Goal: Task Accomplishment & Management: Use online tool/utility

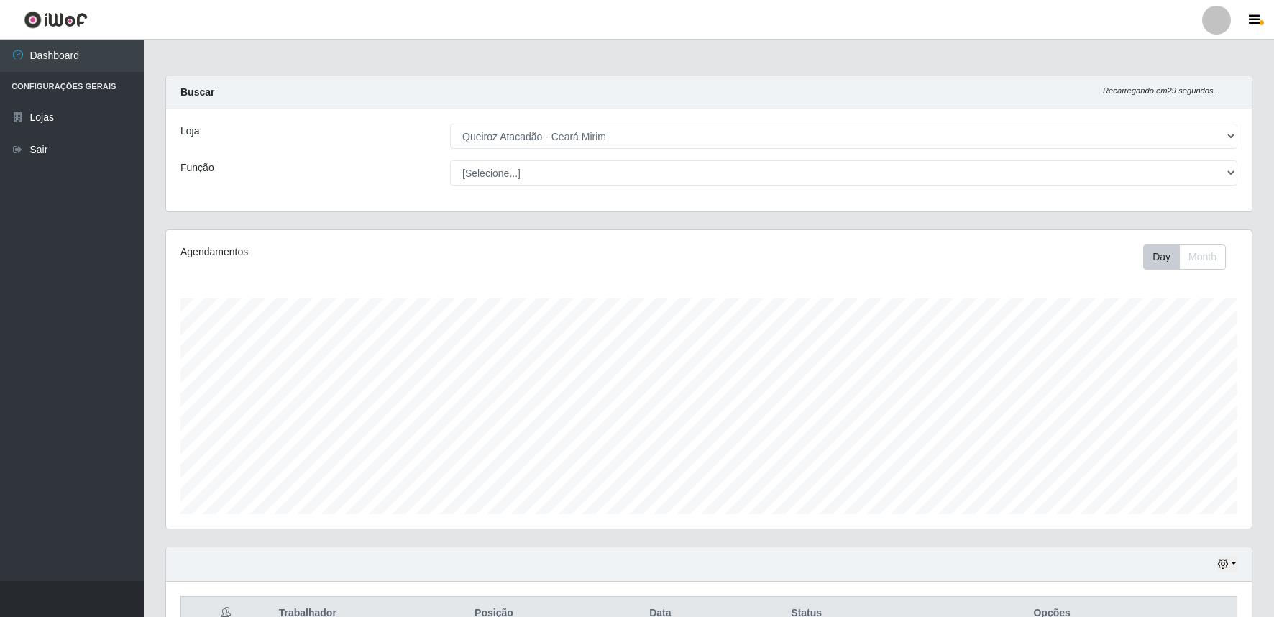
select select "465"
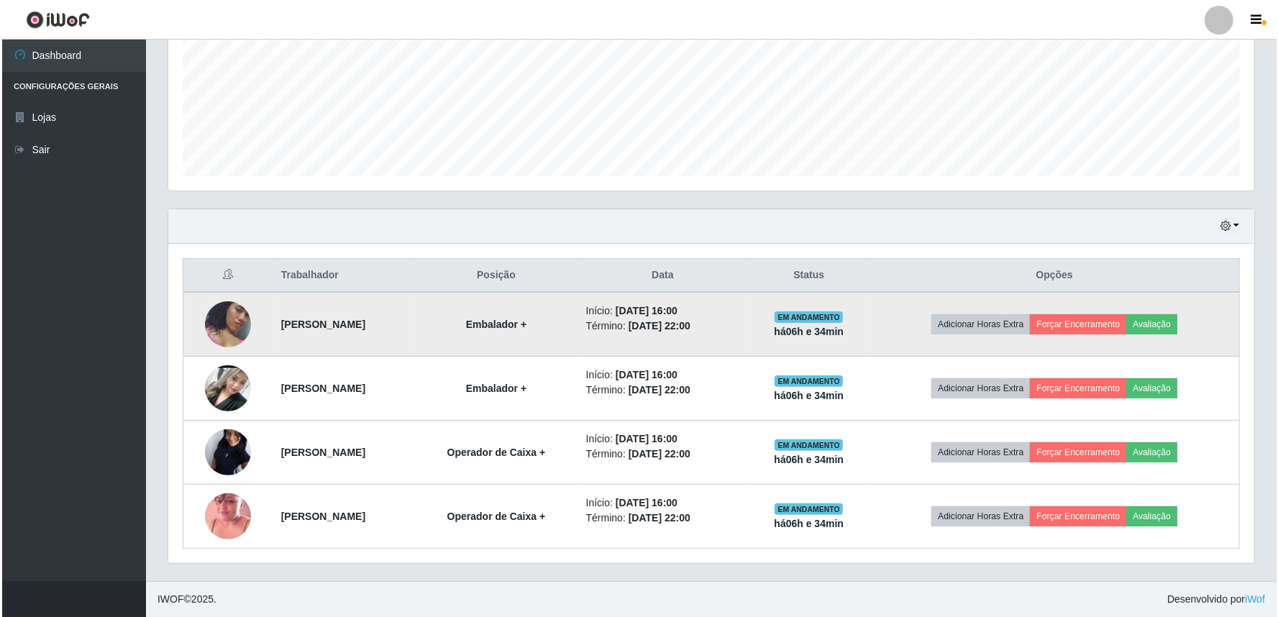
scroll to position [298, 1086]
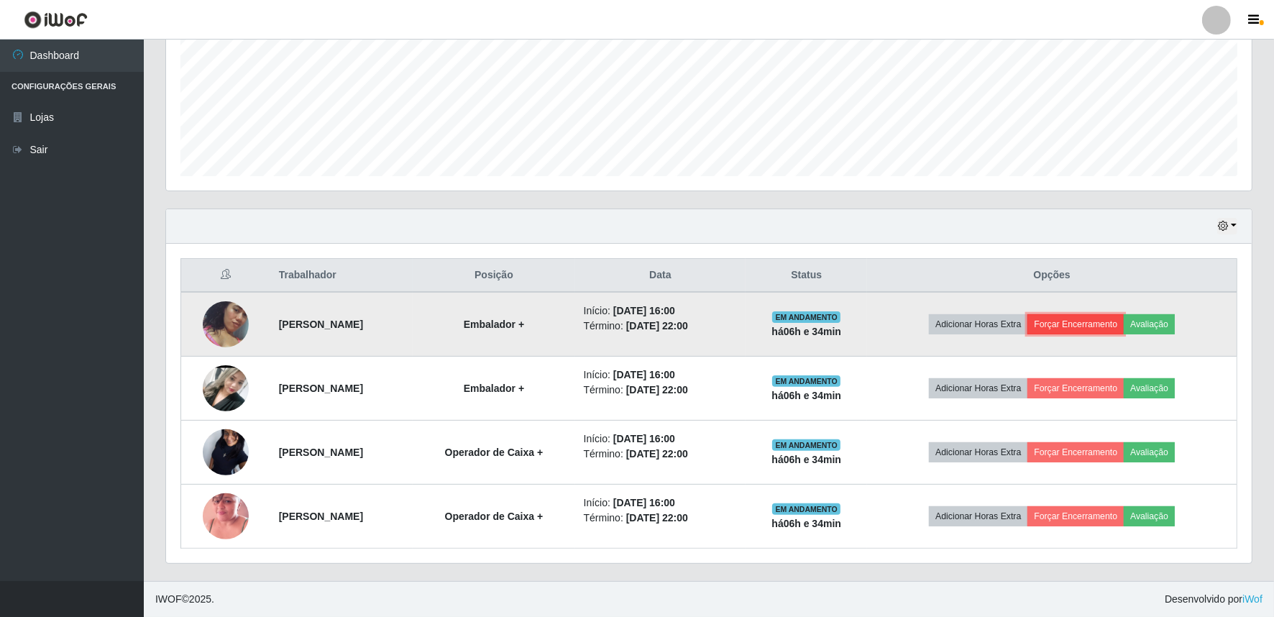
click at [1108, 325] on button "Forçar Encerramento" at bounding box center [1076, 324] width 96 height 20
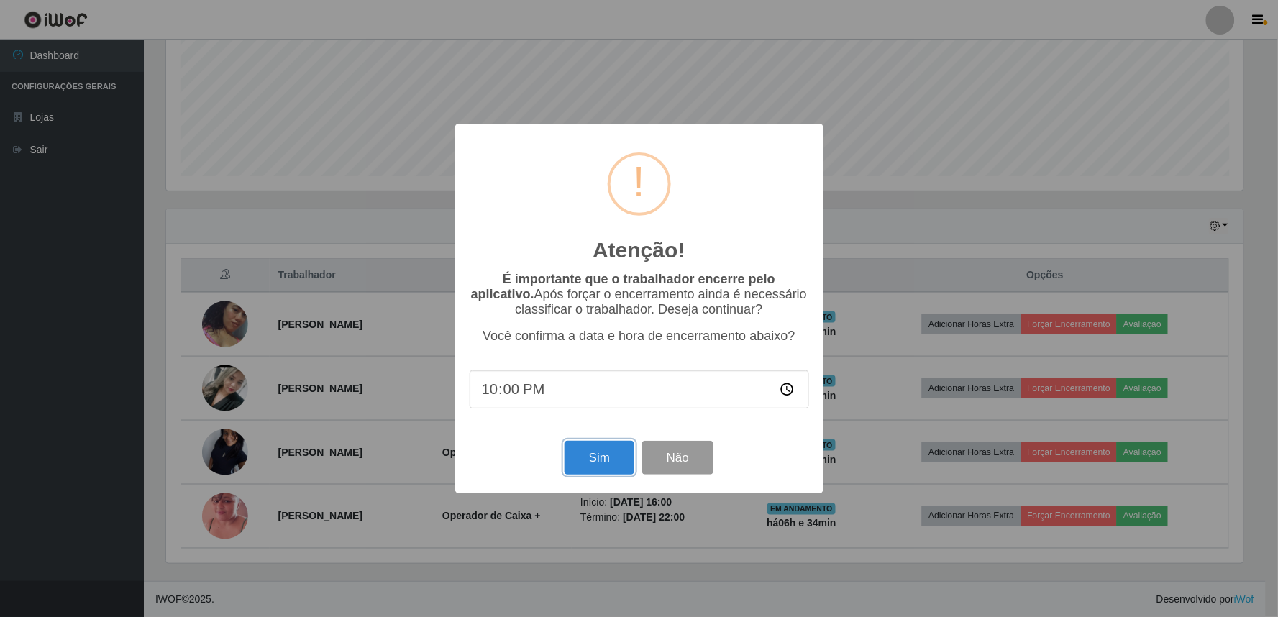
drag, startPoint x: 614, startPoint y: 460, endPoint x: 672, endPoint y: 444, distance: 60.5
click at [614, 458] on button "Sim" at bounding box center [599, 458] width 70 height 34
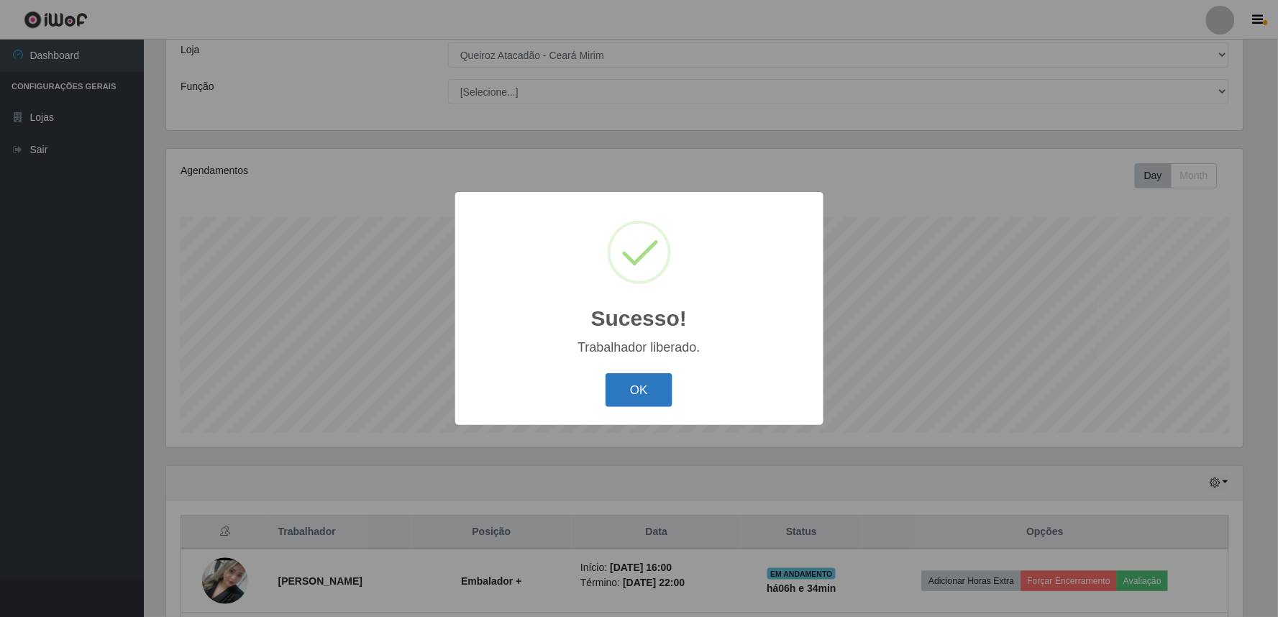
click at [643, 394] on button "OK" at bounding box center [638, 390] width 67 height 34
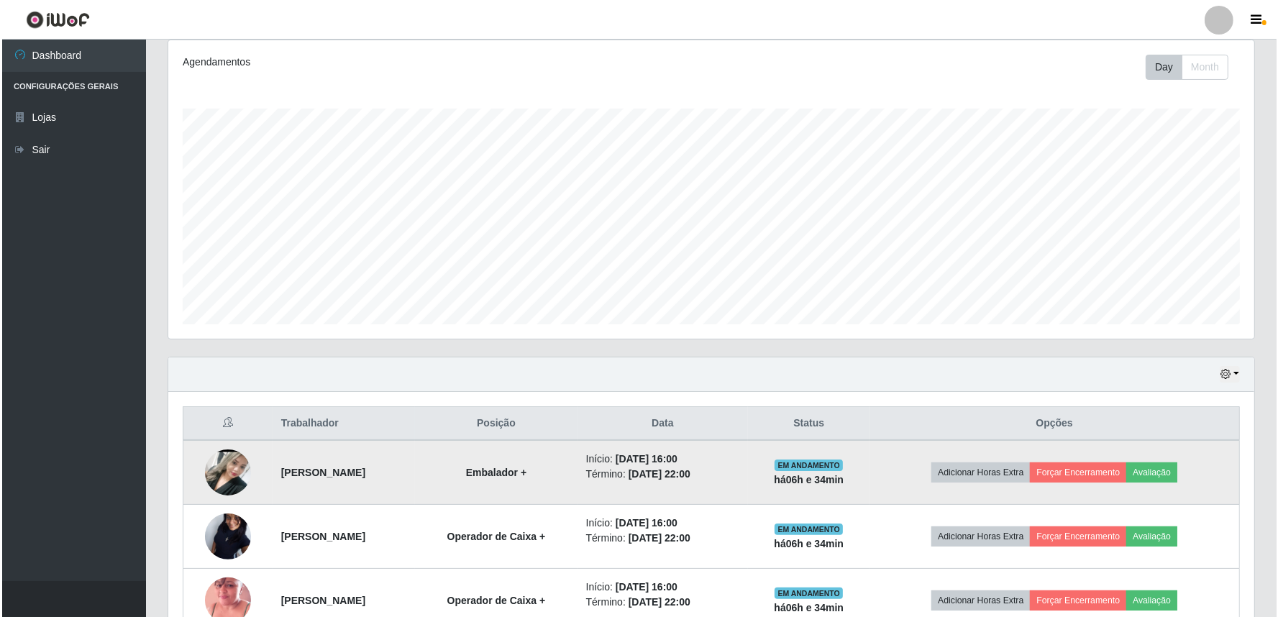
scroll to position [274, 0]
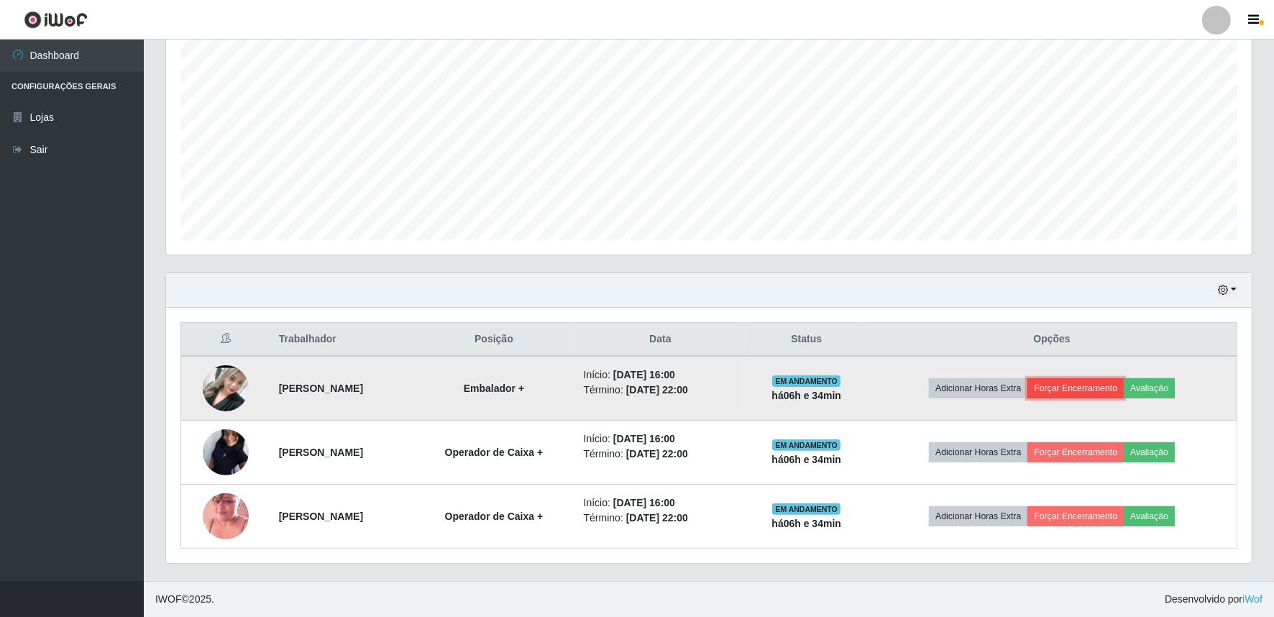
click at [1080, 388] on button "Forçar Encerramento" at bounding box center [1076, 388] width 96 height 20
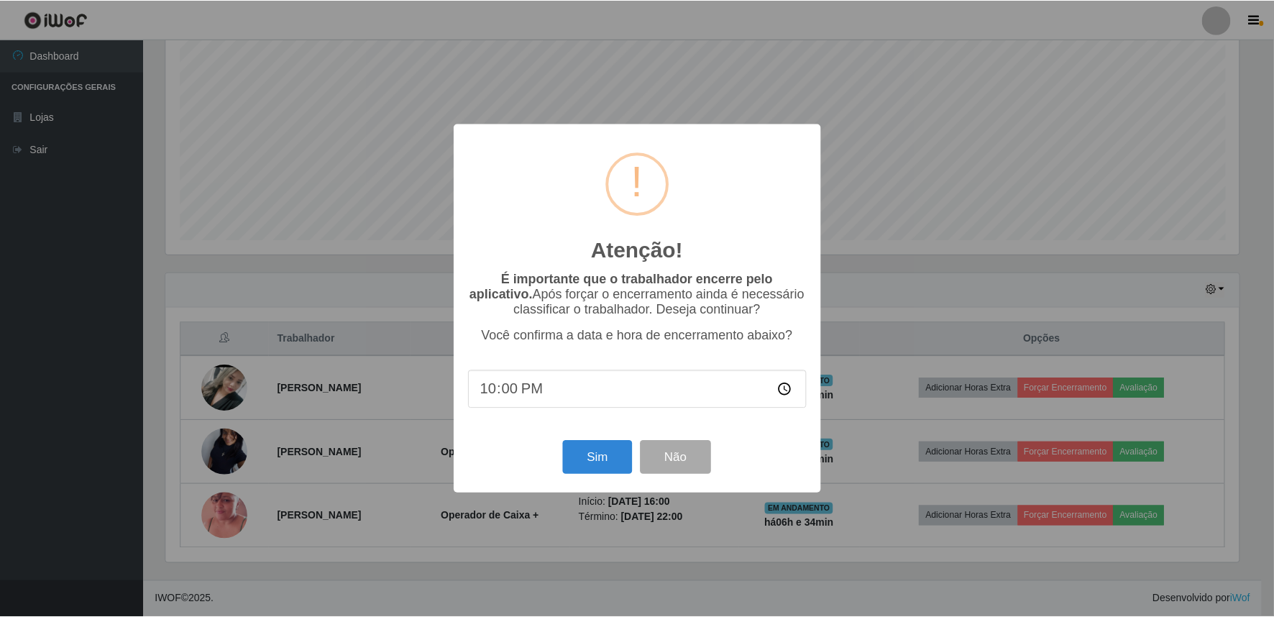
scroll to position [298, 1076]
drag, startPoint x: 612, startPoint y: 464, endPoint x: 936, endPoint y: 397, distance: 331.1
click at [613, 462] on button "Sim" at bounding box center [599, 458] width 70 height 34
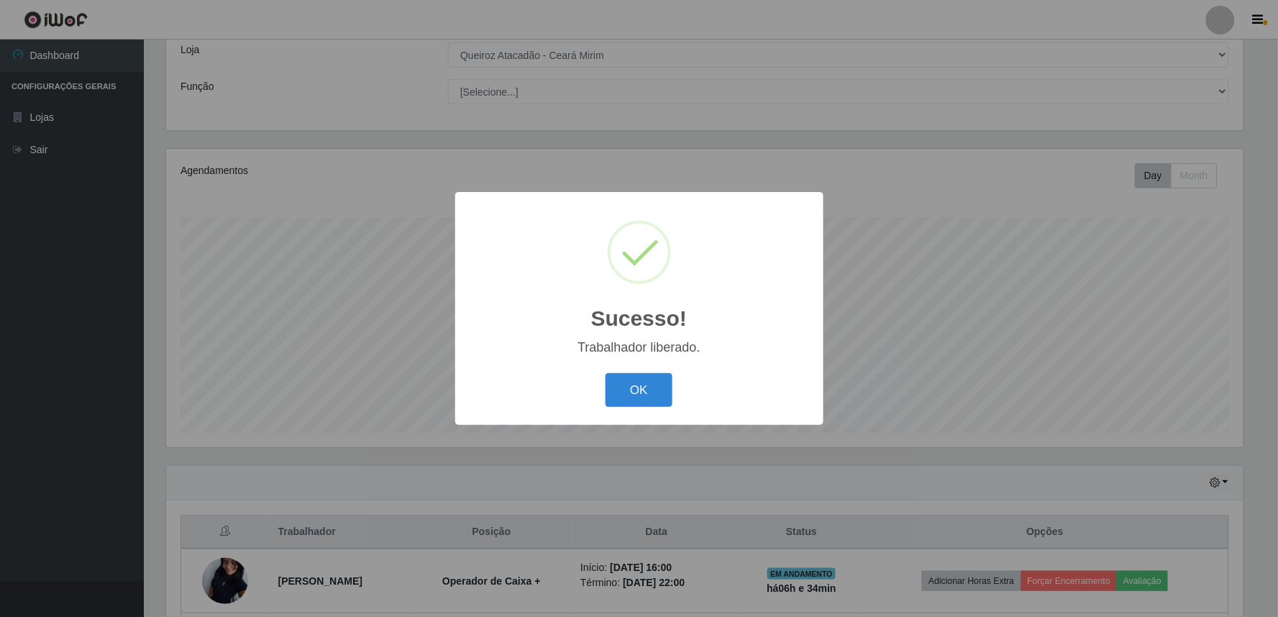
drag, startPoint x: 649, startPoint y: 389, endPoint x: 917, endPoint y: 271, distance: 293.0
click at [667, 384] on button "OK" at bounding box center [638, 390] width 67 height 34
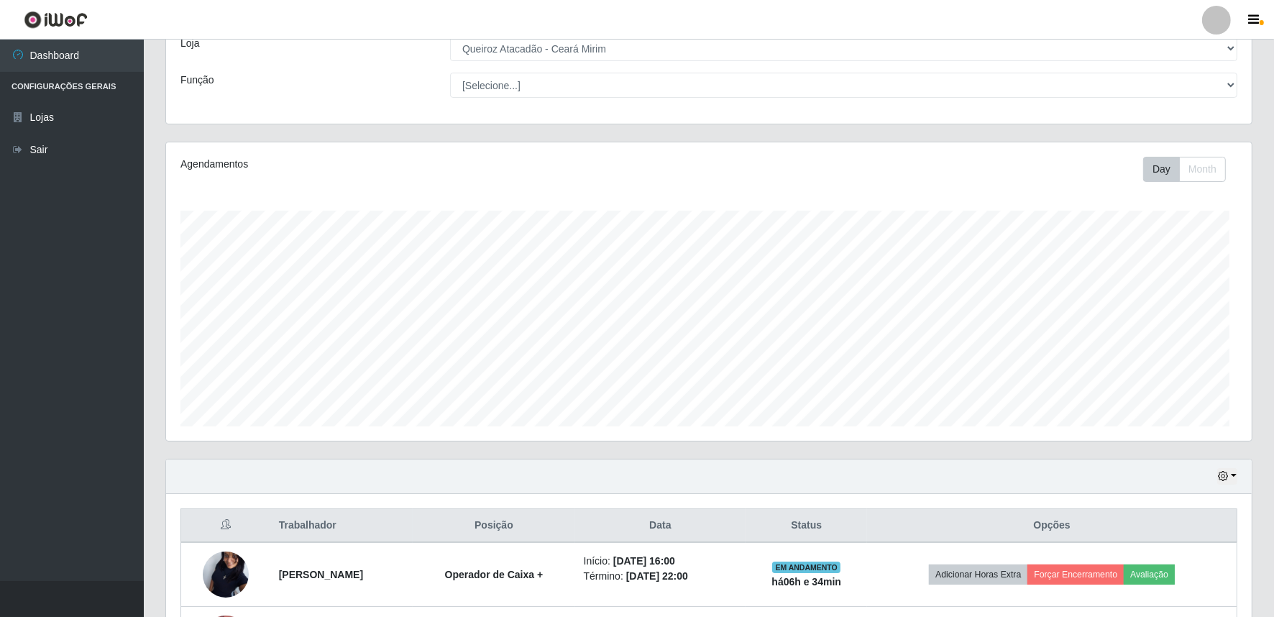
scroll to position [298, 1086]
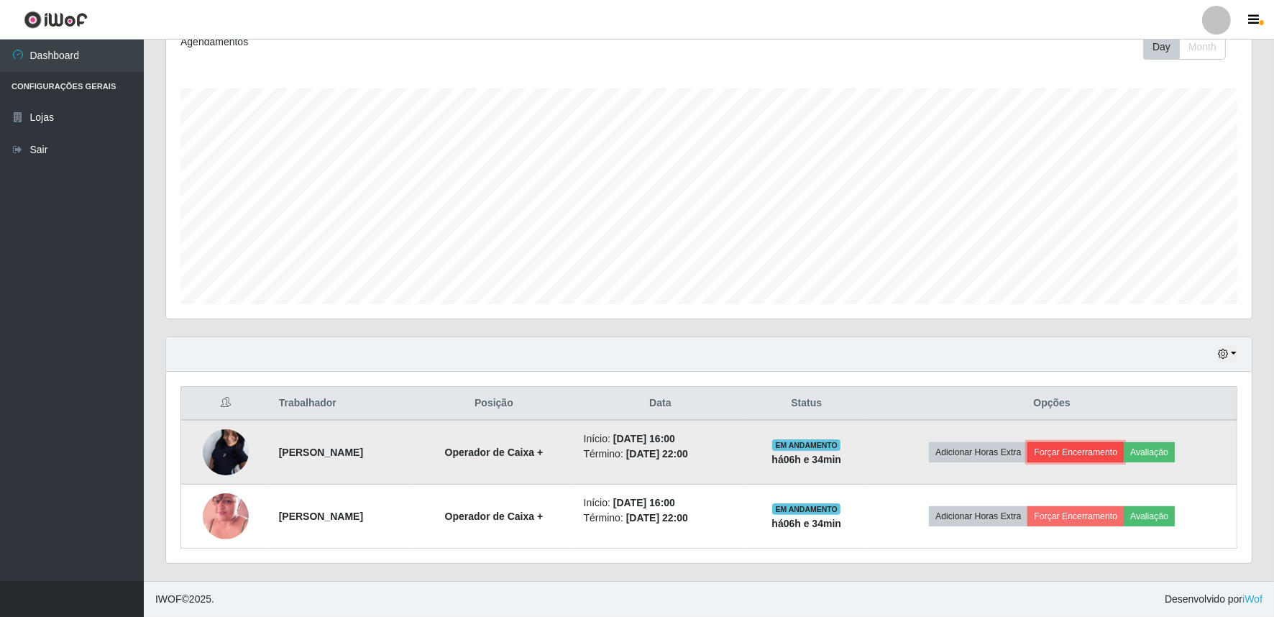
click at [1110, 452] on button "Forçar Encerramento" at bounding box center [1076, 452] width 96 height 20
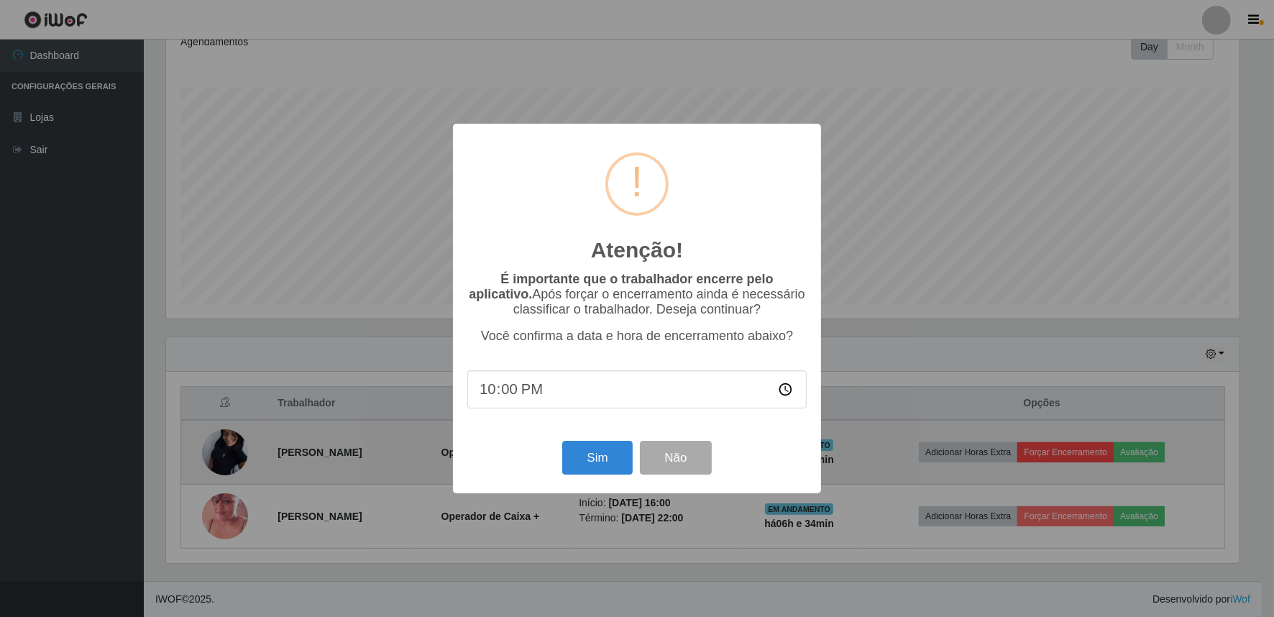
scroll to position [298, 1076]
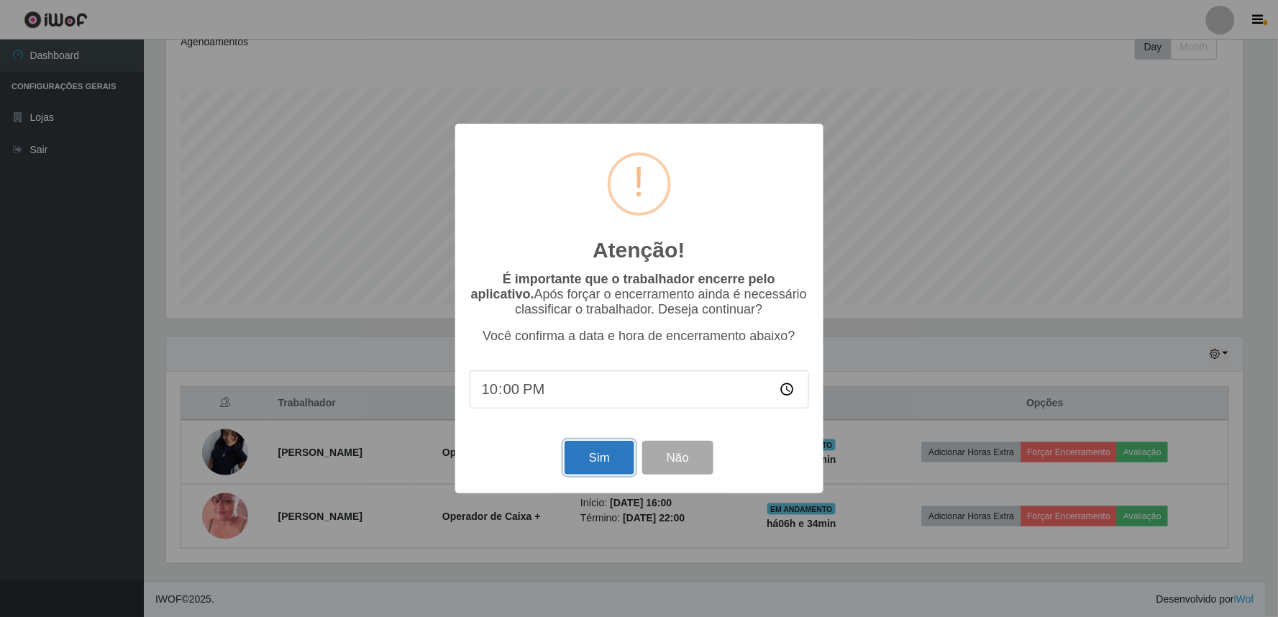
click at [600, 447] on button "Sim" at bounding box center [599, 458] width 70 height 34
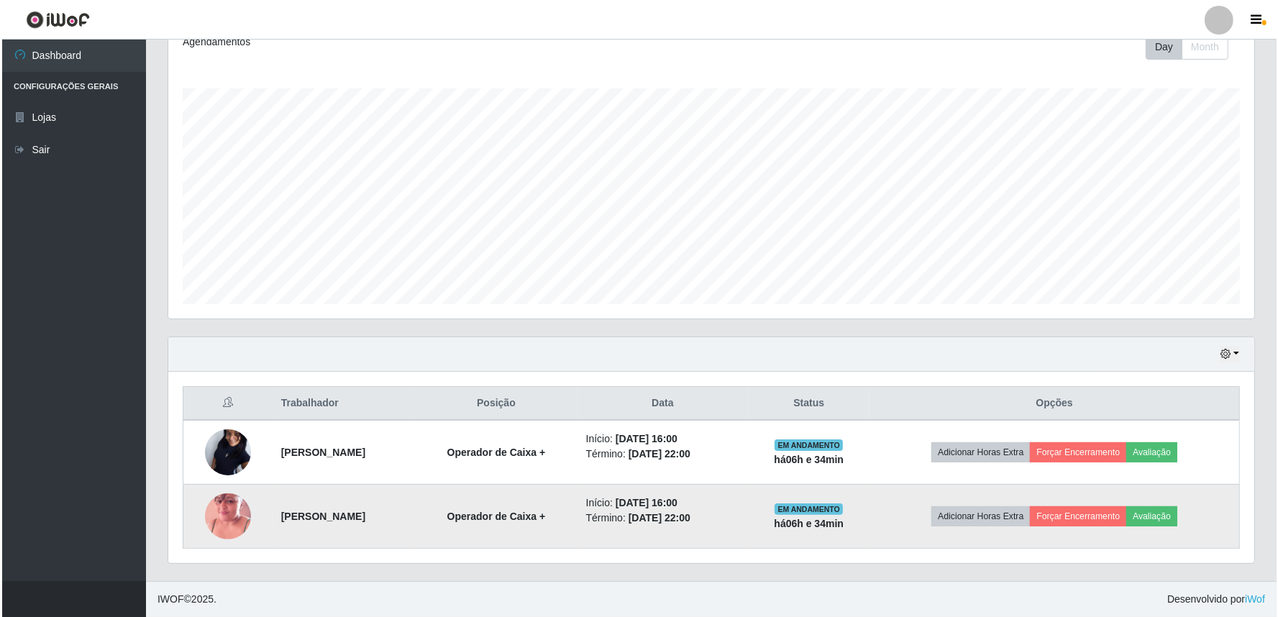
scroll to position [0, 0]
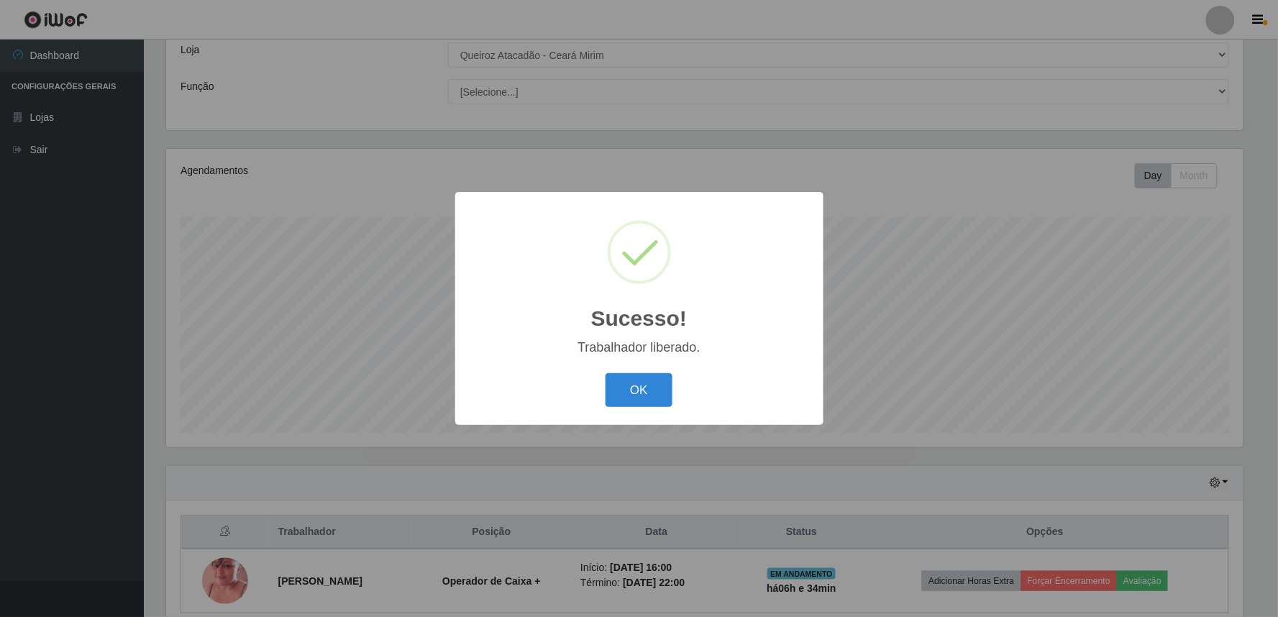
drag, startPoint x: 654, startPoint y: 384, endPoint x: 833, endPoint y: 349, distance: 181.6
click at [659, 384] on button "OK" at bounding box center [638, 390] width 67 height 34
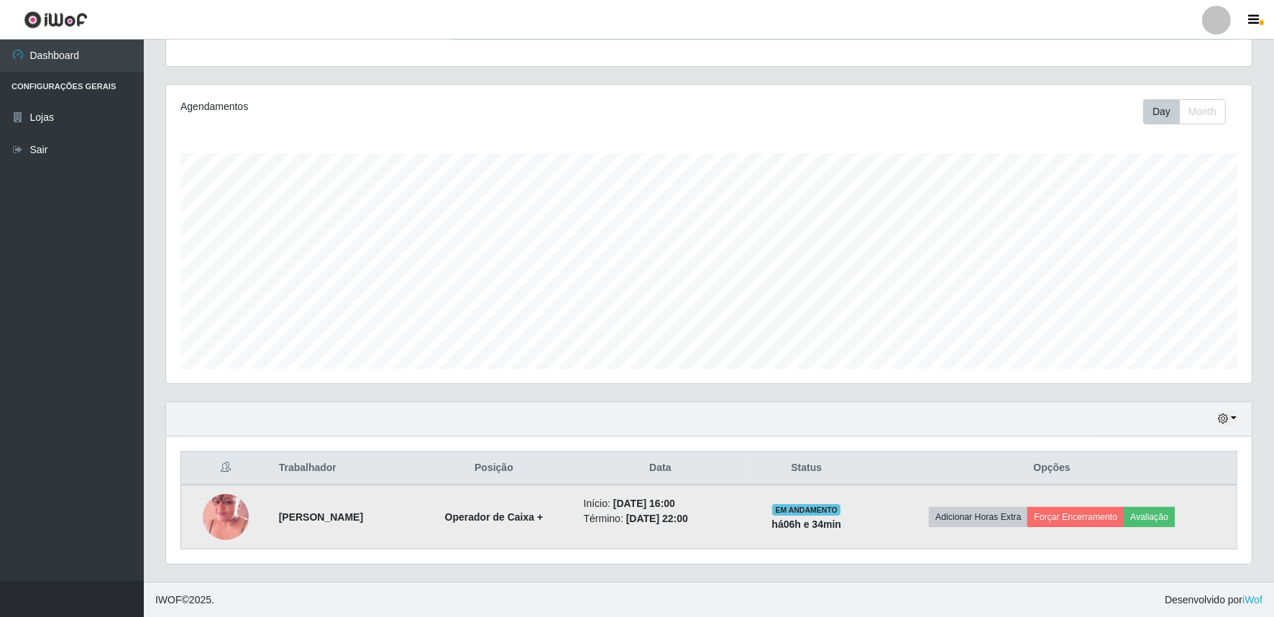
click at [1095, 531] on td "Adicionar Horas Extra Forçar Encerramento Avaliação" at bounding box center [1052, 517] width 370 height 65
click at [1093, 525] on button "Forçar Encerramento" at bounding box center [1076, 517] width 96 height 20
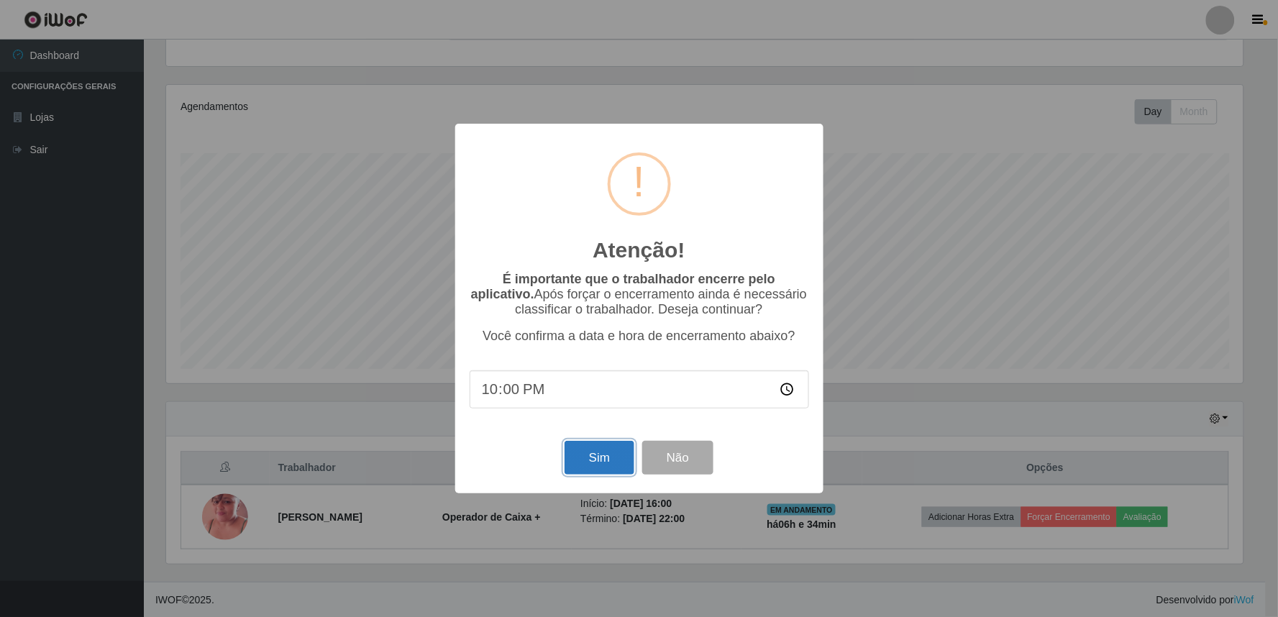
click at [615, 463] on button "Sim" at bounding box center [599, 458] width 70 height 34
